Goal: Task Accomplishment & Management: Manage account settings

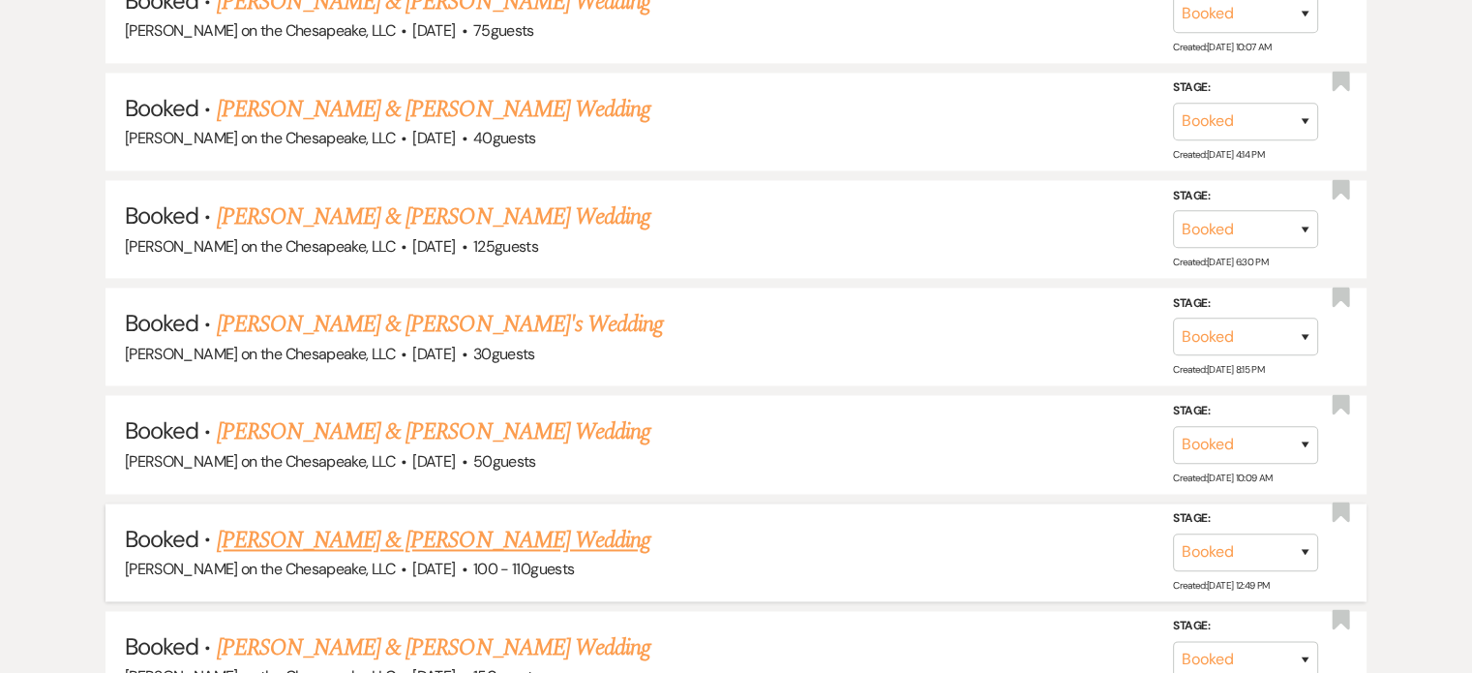
scroll to position [2805, 0]
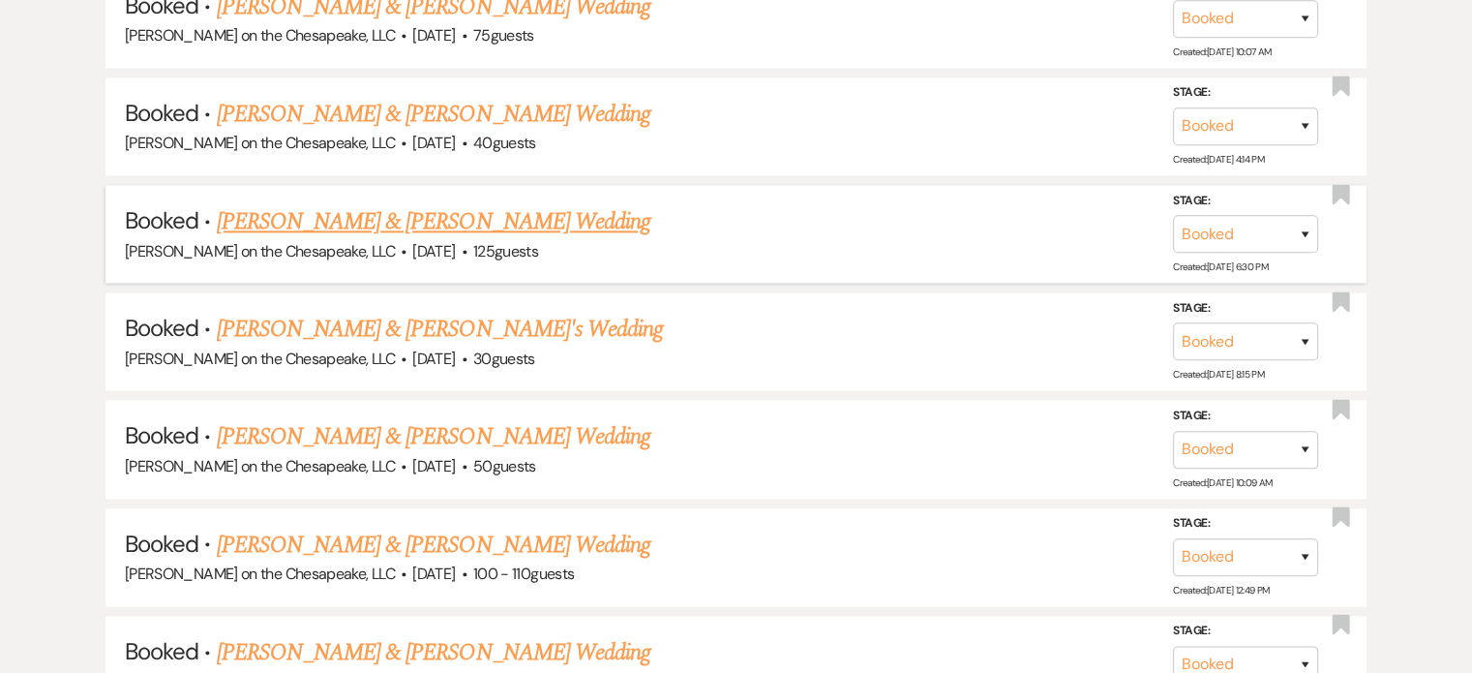
click at [482, 204] on link "[PERSON_NAME] & [PERSON_NAME] Wedding" at bounding box center [434, 221] width 434 height 35
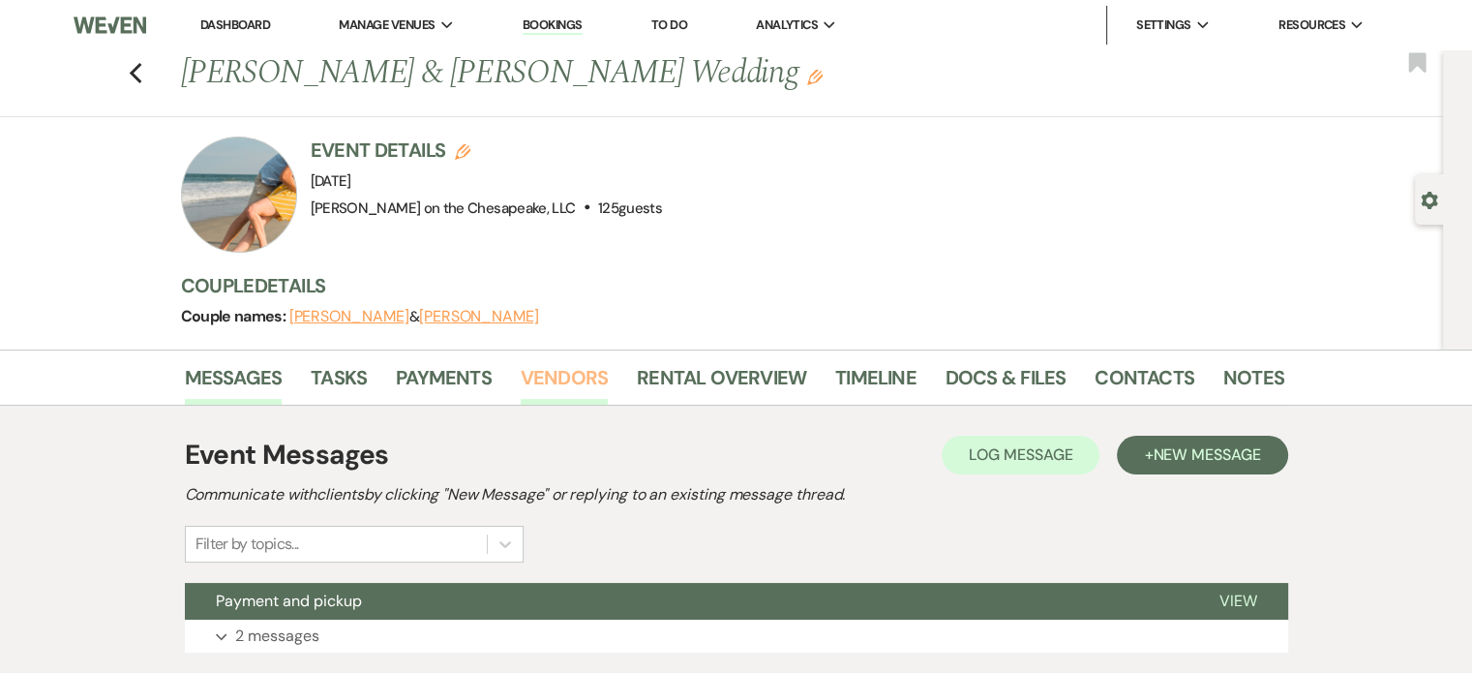
click at [585, 375] on link "Vendors" at bounding box center [564, 383] width 87 height 43
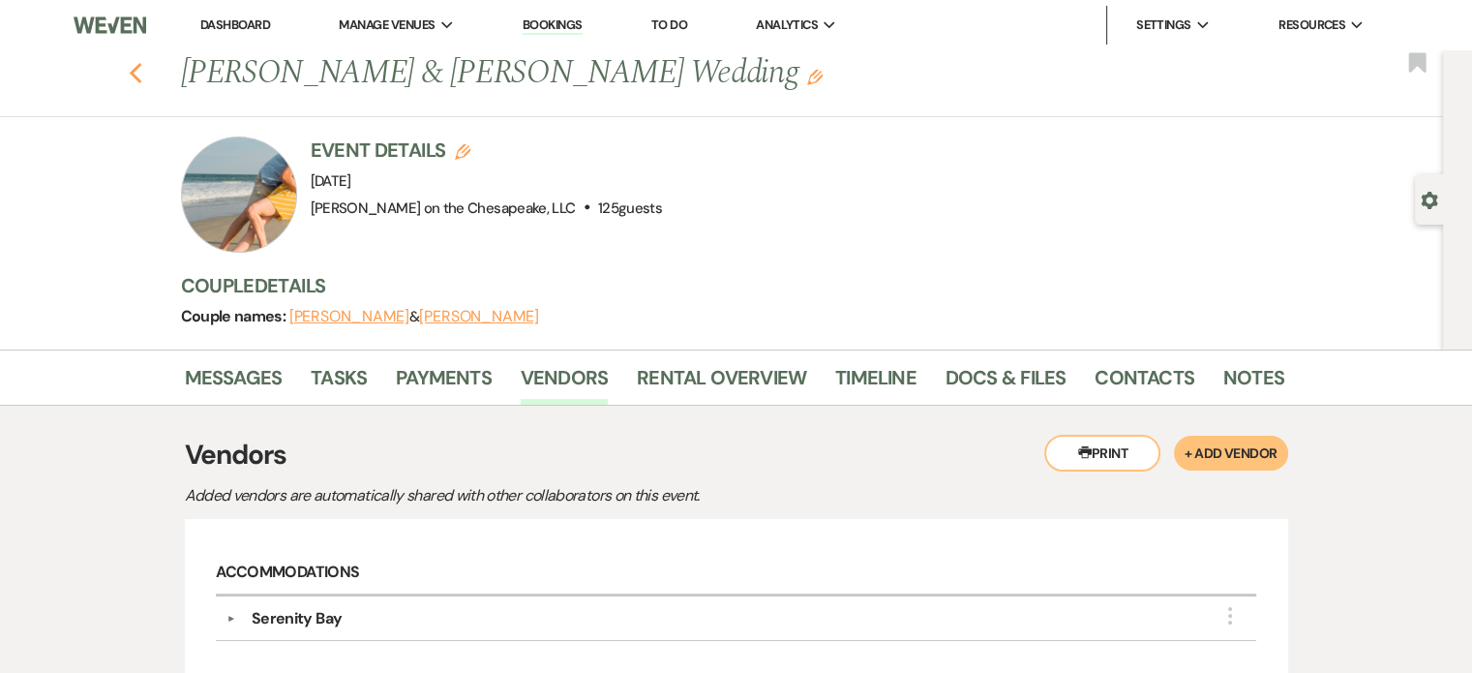
click at [142, 74] on icon "Previous" at bounding box center [136, 73] width 15 height 23
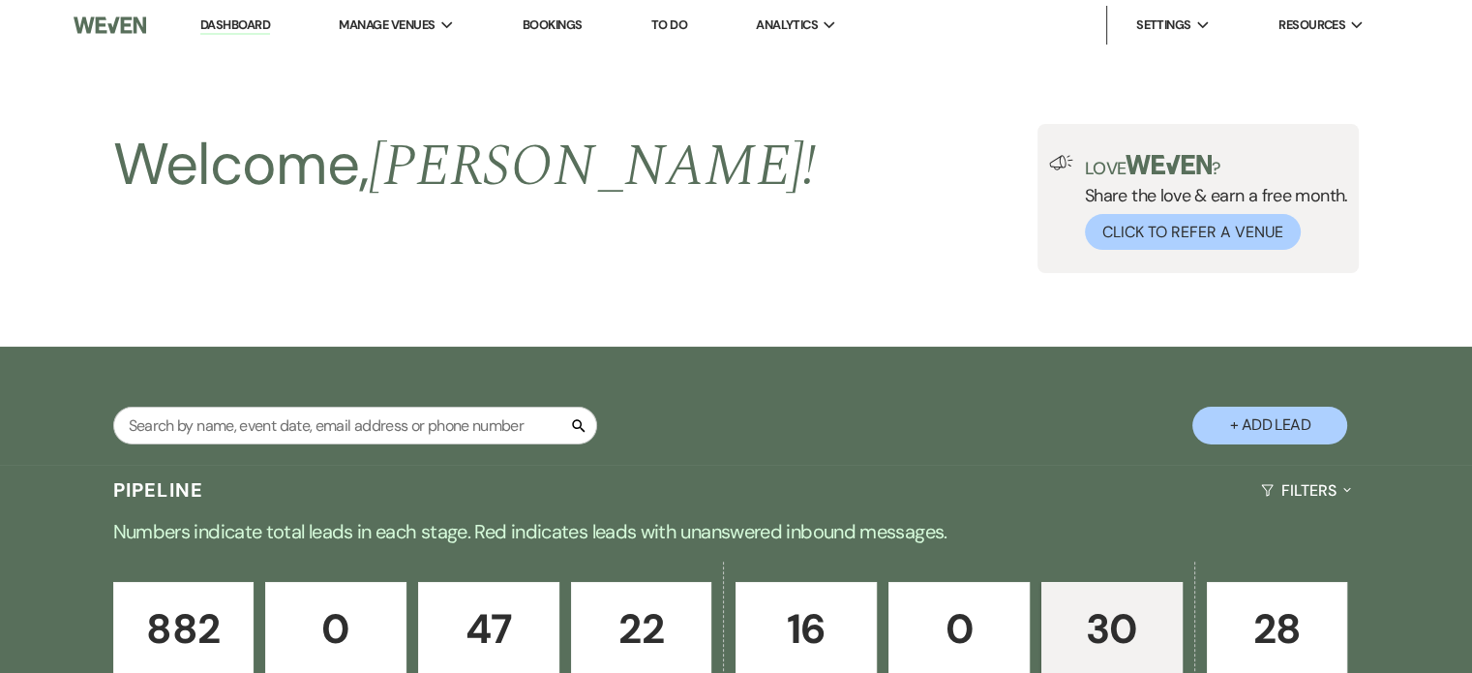
scroll to position [2805, 0]
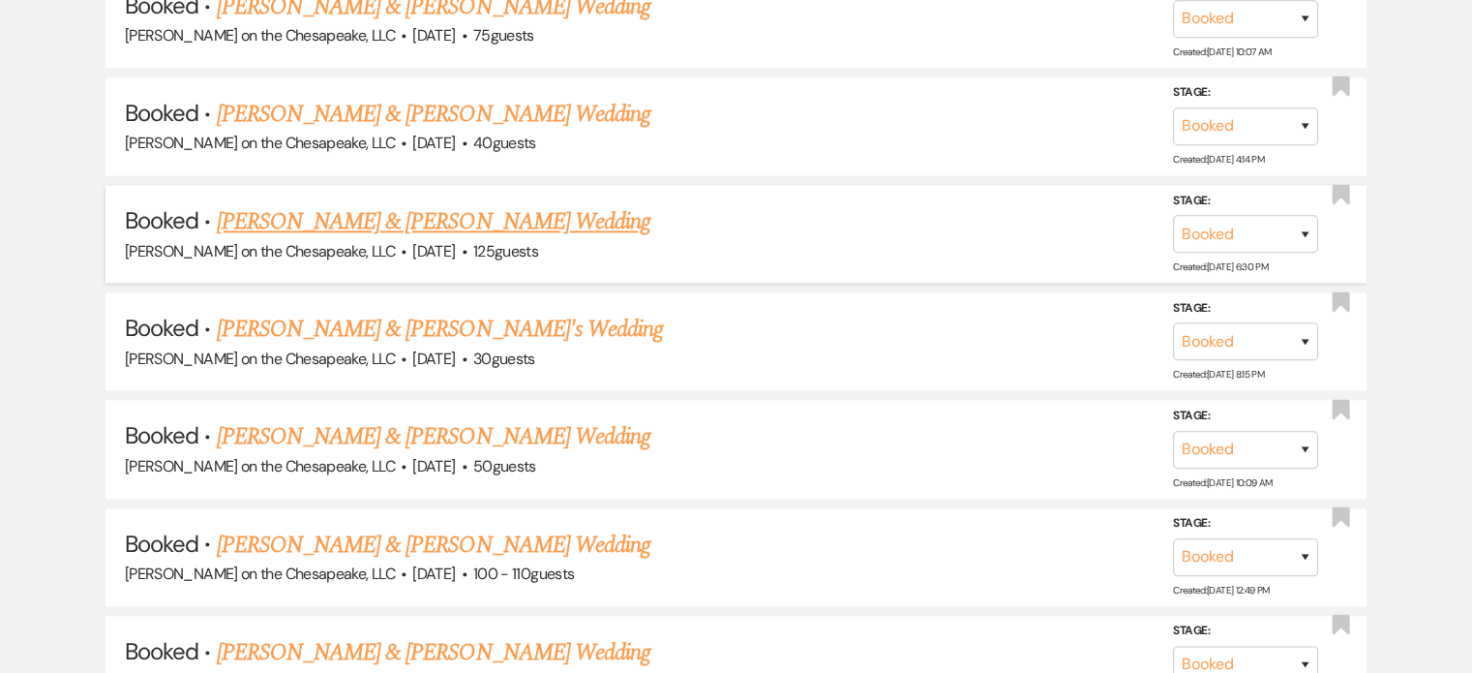
click at [452, 204] on link "[PERSON_NAME] & [PERSON_NAME] Wedding" at bounding box center [434, 221] width 434 height 35
